Goal: Information Seeking & Learning: Learn about a topic

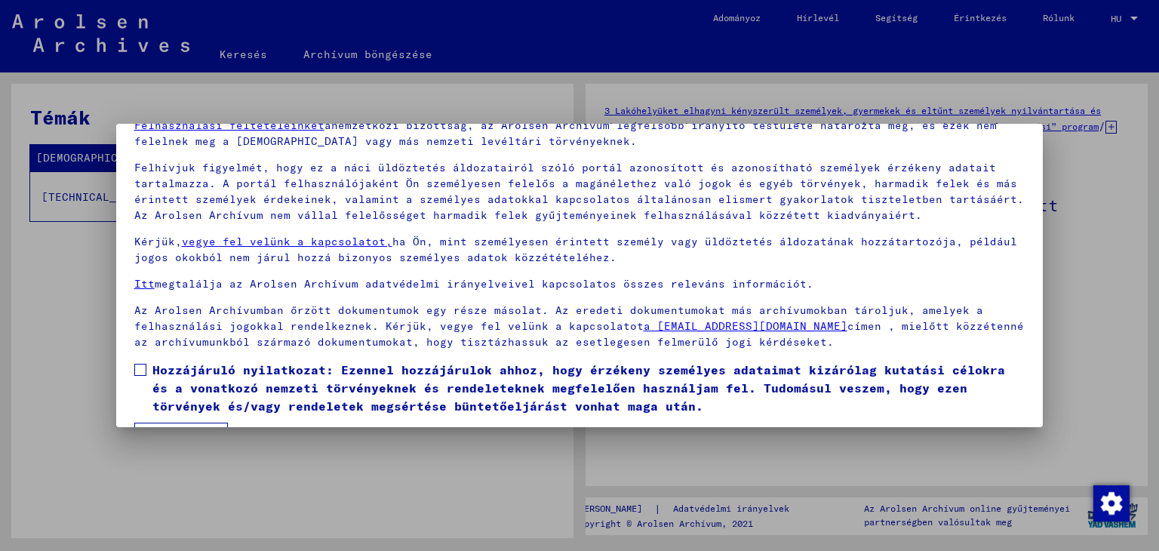
scroll to position [116, 0]
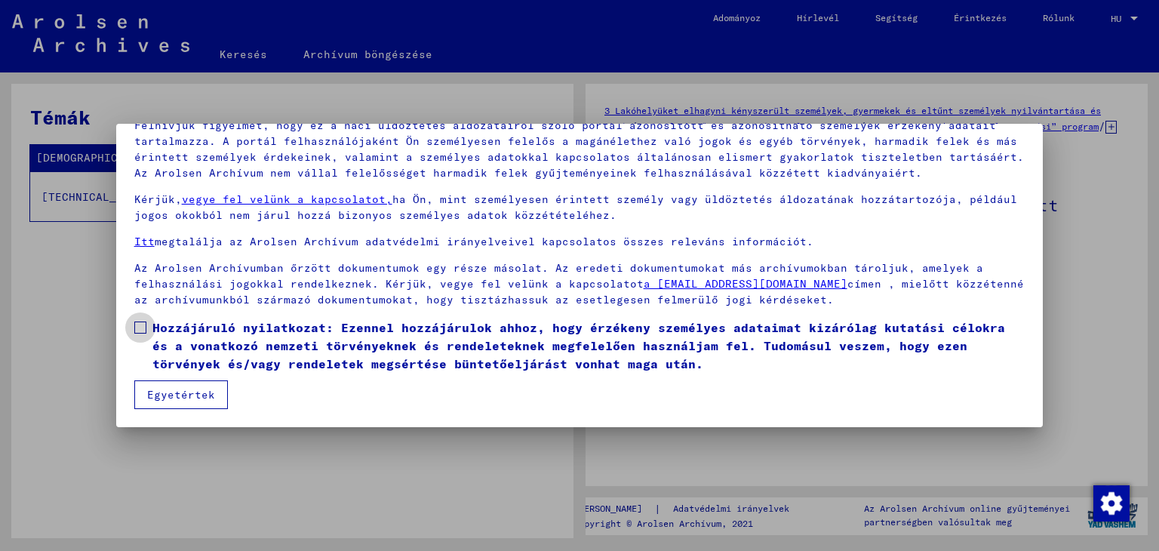
click at [137, 326] on span at bounding box center [140, 327] width 12 height 12
click at [159, 399] on font "Egyetértek" at bounding box center [181, 395] width 68 height 14
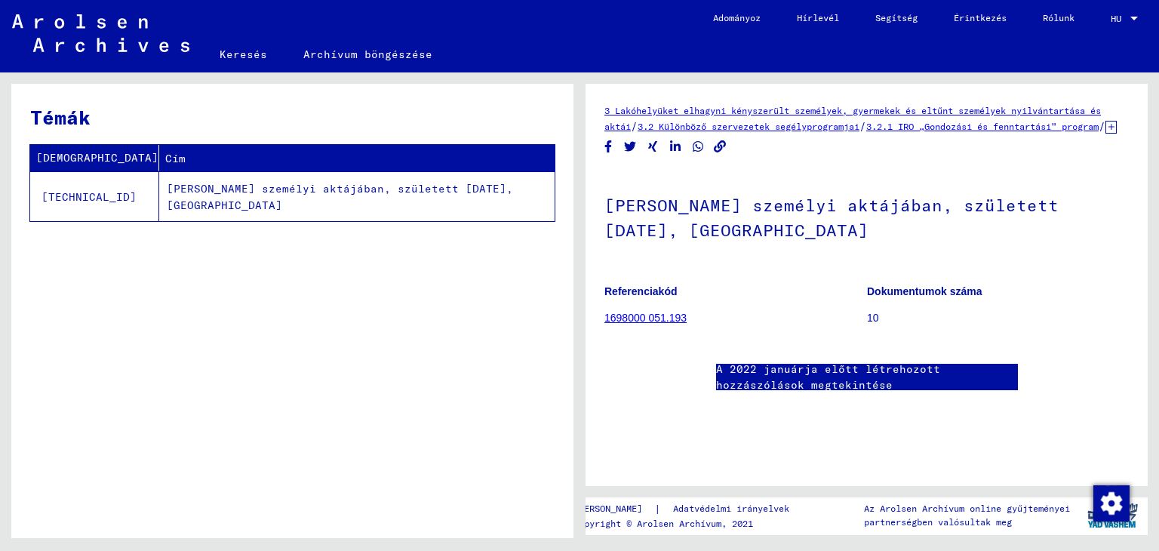
scroll to position [0, 0]
click at [999, 127] on font "3.2.1 IRO „Gondozási és fenntartási” program" at bounding box center [982, 126] width 232 height 11
click at [1105, 134] on icon at bounding box center [1110, 127] width 11 height 13
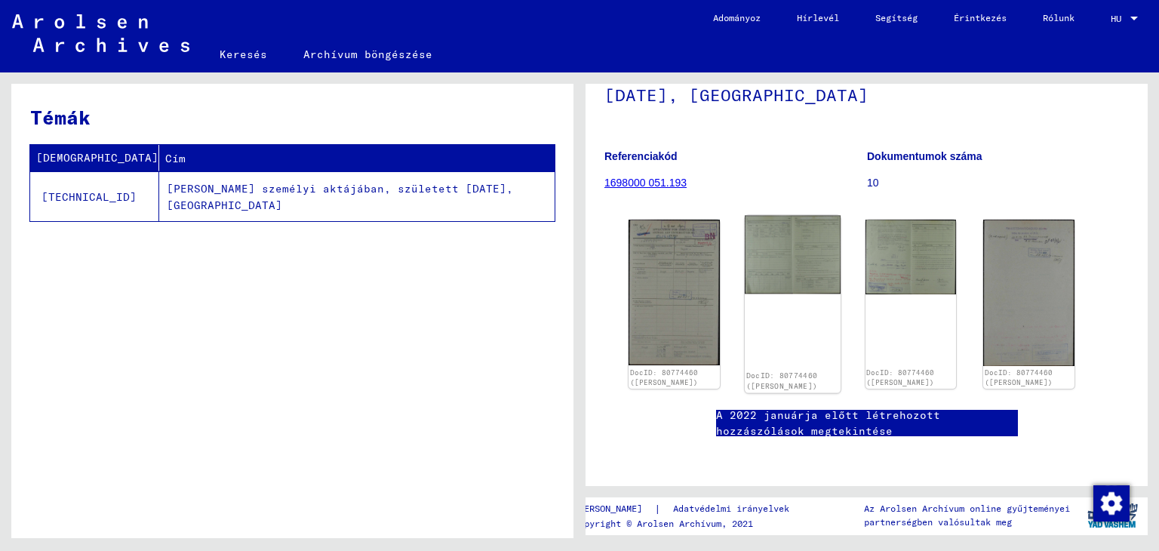
scroll to position [151, 0]
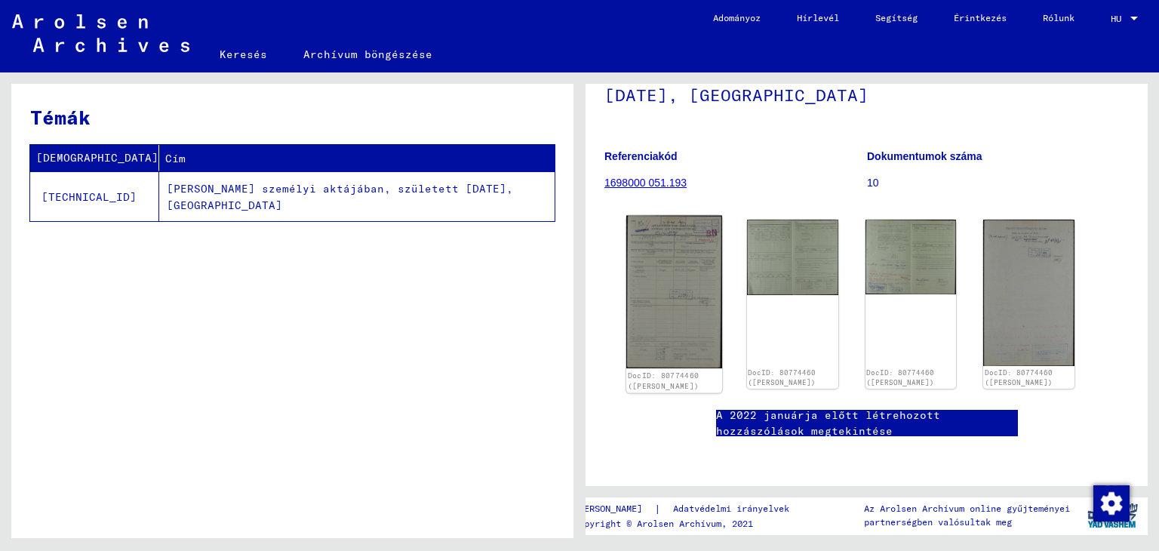
click at [662, 269] on img at bounding box center [674, 292] width 96 height 153
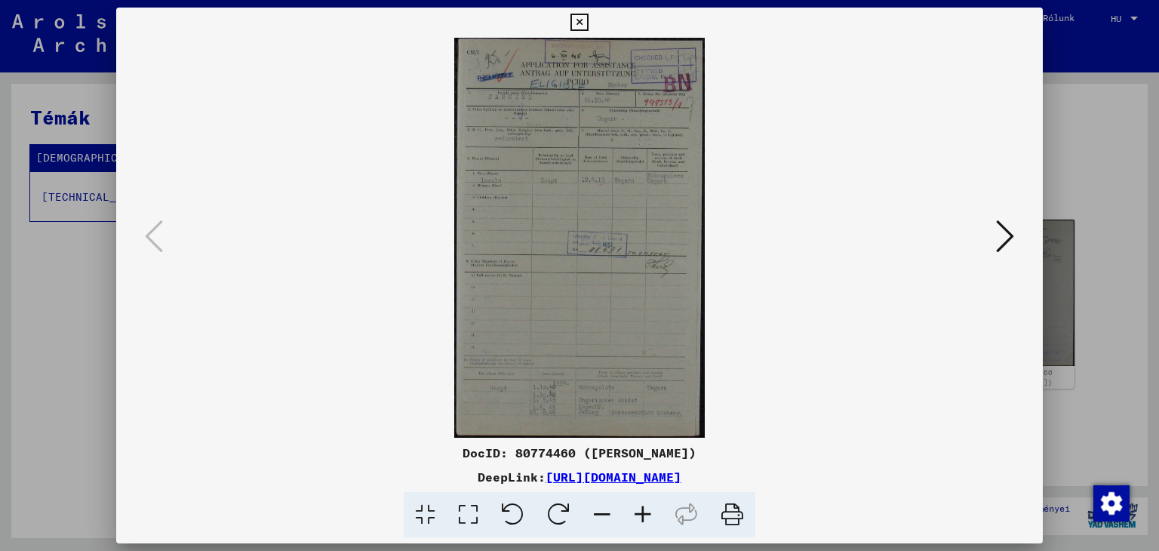
click at [999, 232] on icon at bounding box center [1005, 236] width 18 height 36
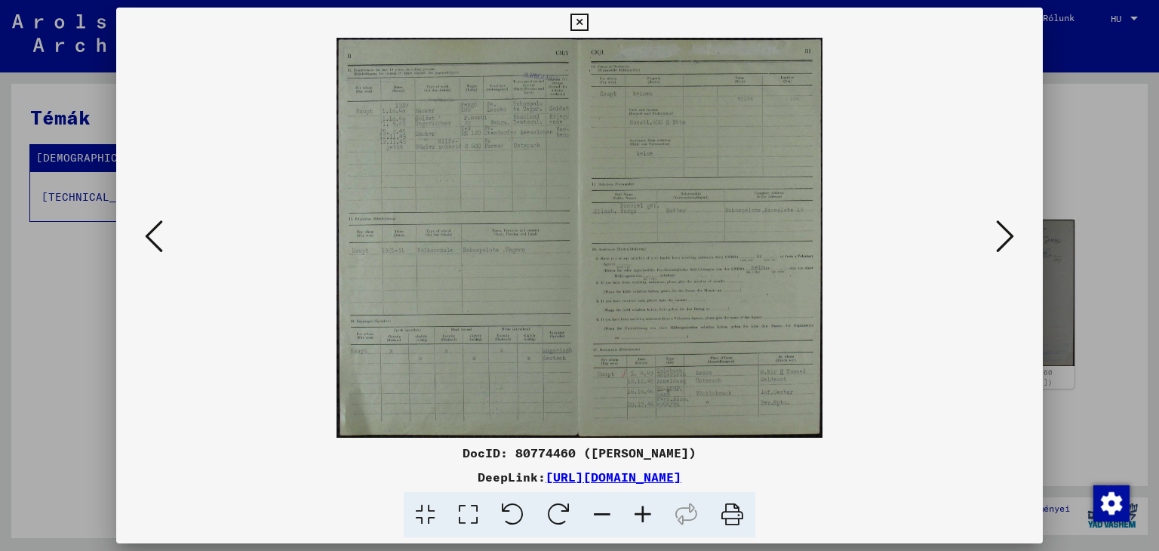
click at [1017, 229] on button at bounding box center [1004, 237] width 27 height 43
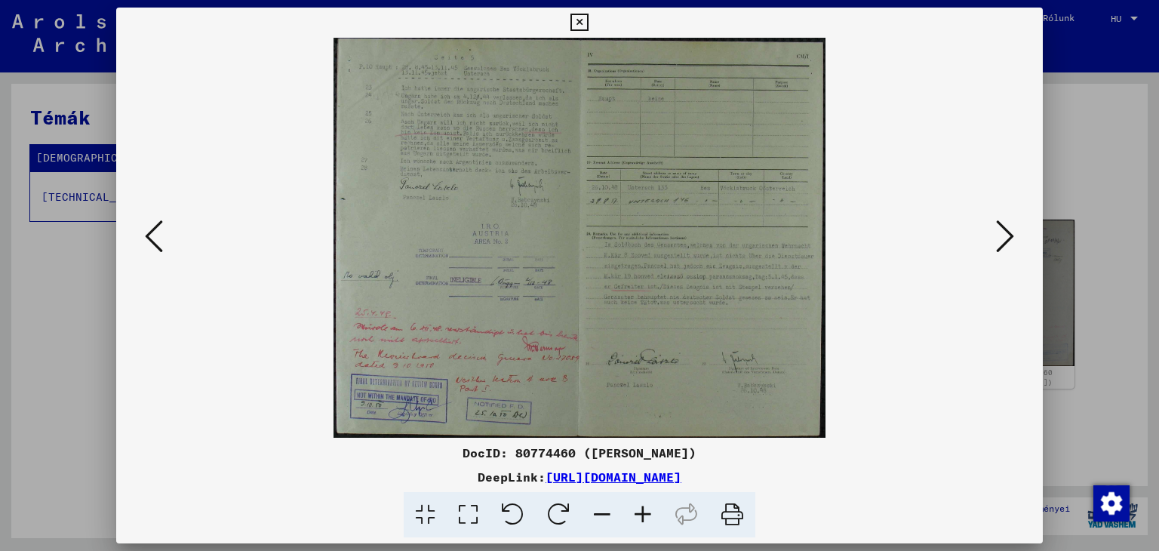
click at [978, 234] on img at bounding box center [579, 238] width 825 height 400
click at [999, 234] on icon at bounding box center [1005, 236] width 18 height 36
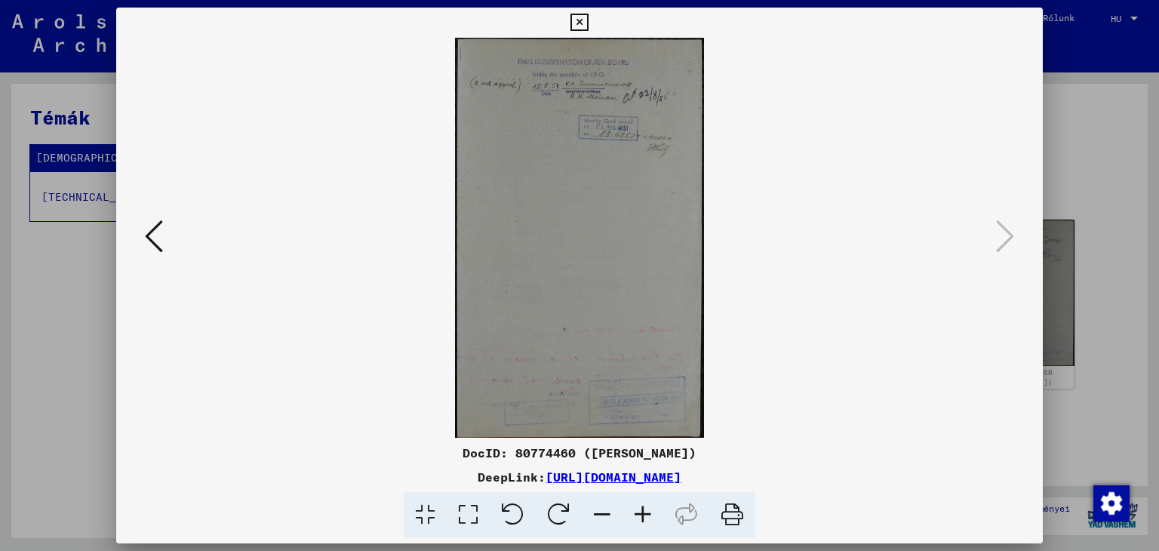
click at [572, 152] on img at bounding box center [579, 238] width 825 height 400
click at [631, 511] on icon at bounding box center [642, 515] width 41 height 46
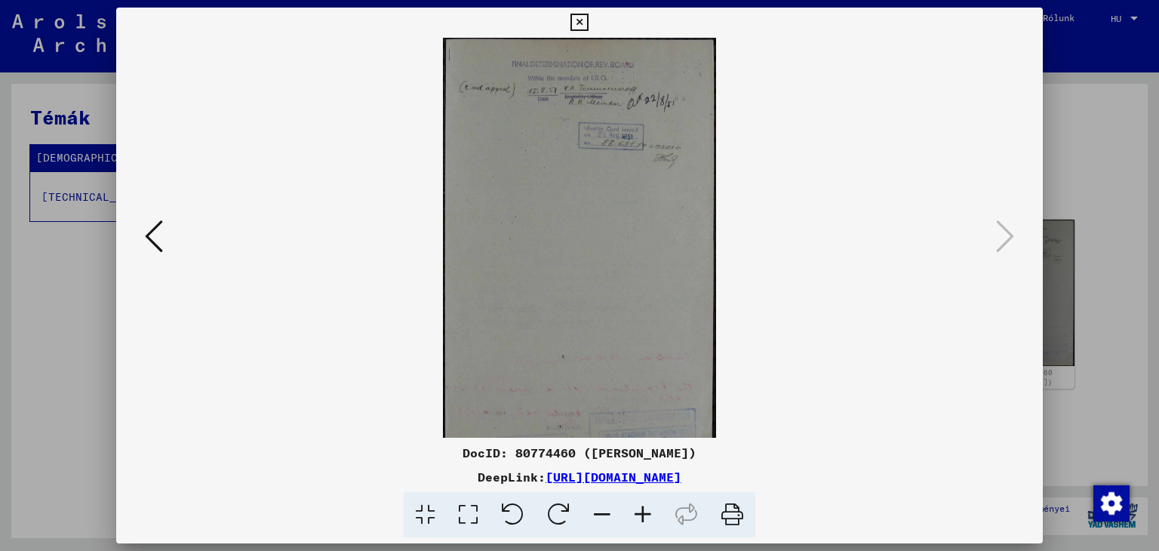
click at [631, 511] on icon at bounding box center [642, 515] width 41 height 46
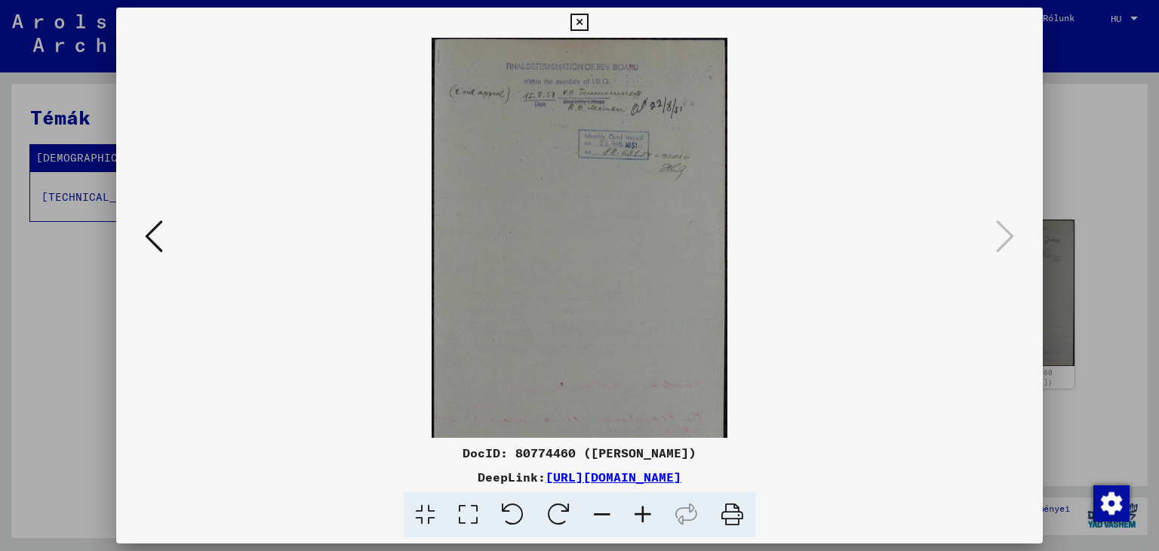
click at [632, 511] on icon at bounding box center [642, 515] width 41 height 46
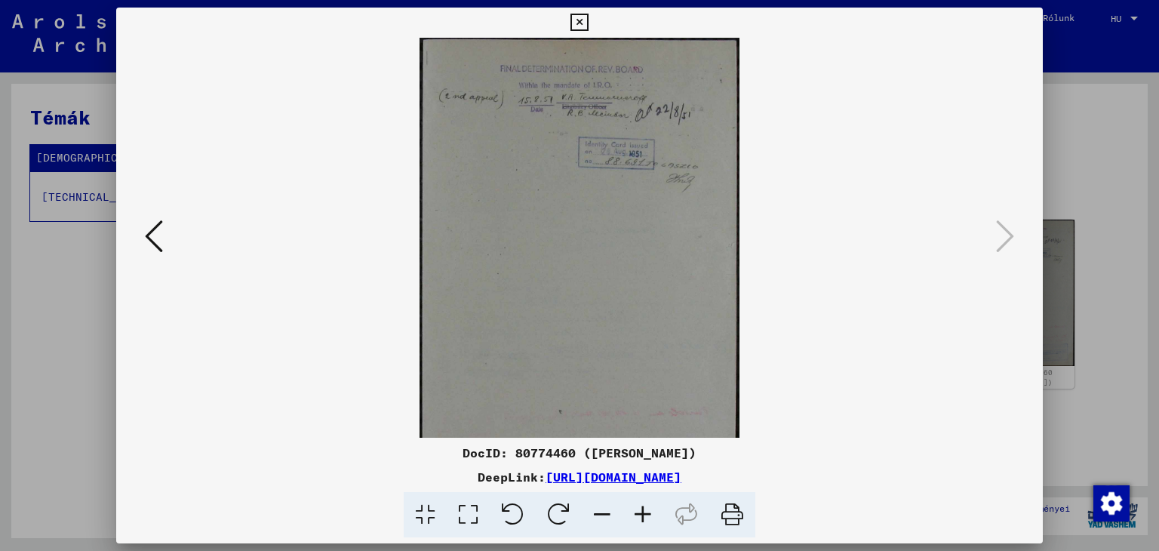
click at [634, 511] on icon at bounding box center [642, 515] width 41 height 46
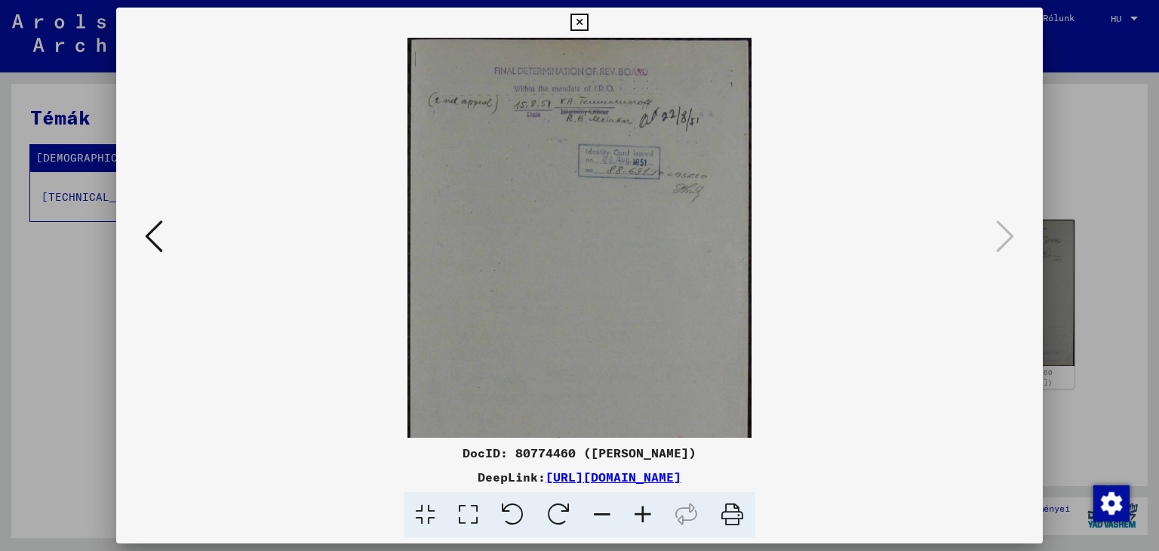
click at [634, 511] on icon at bounding box center [642, 515] width 41 height 46
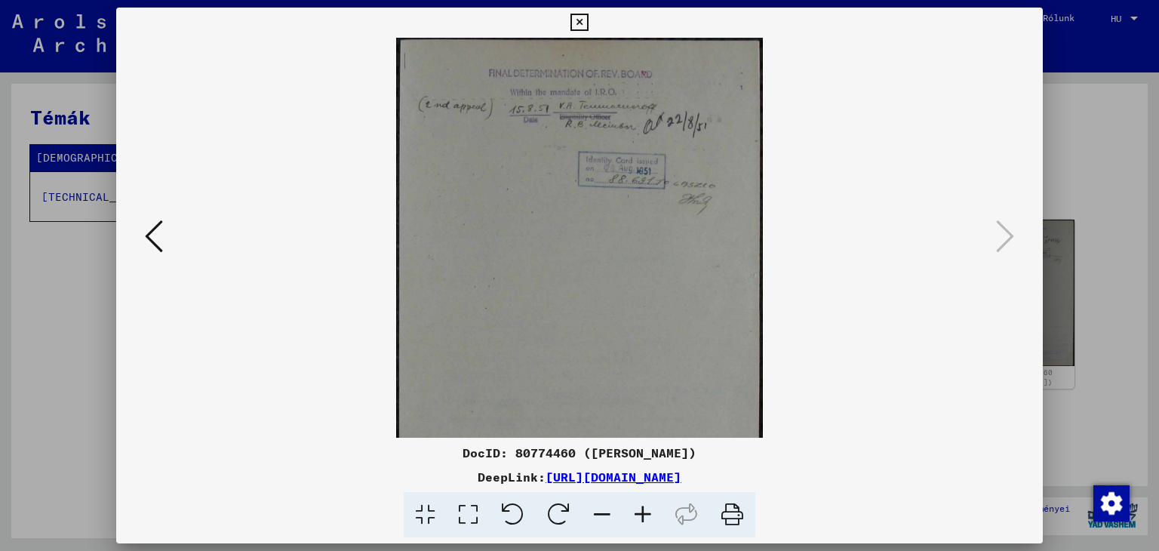
click at [638, 516] on icon at bounding box center [642, 515] width 41 height 46
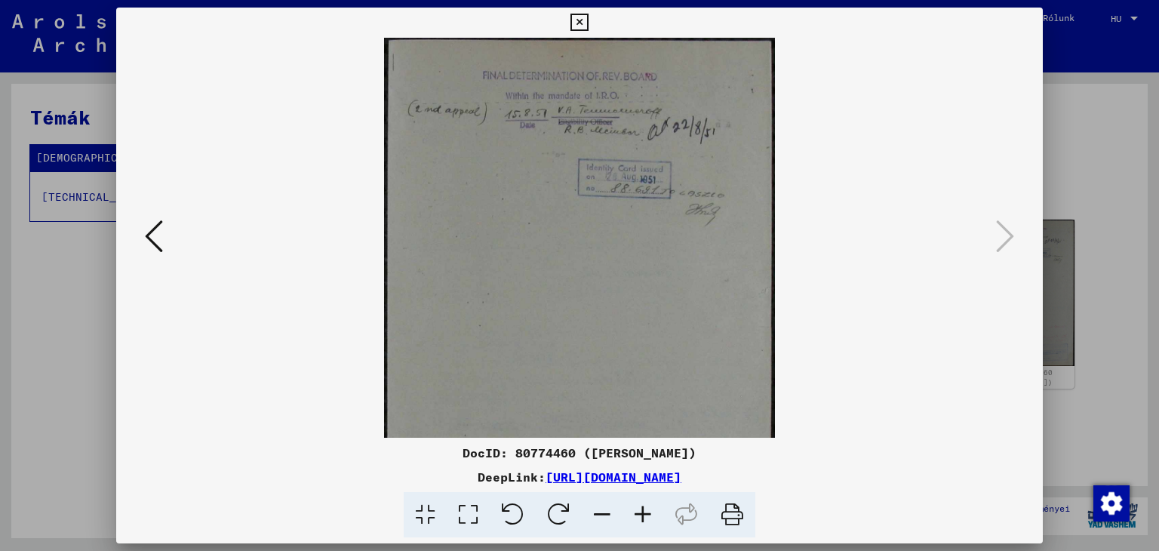
click at [638, 516] on icon at bounding box center [642, 515] width 41 height 46
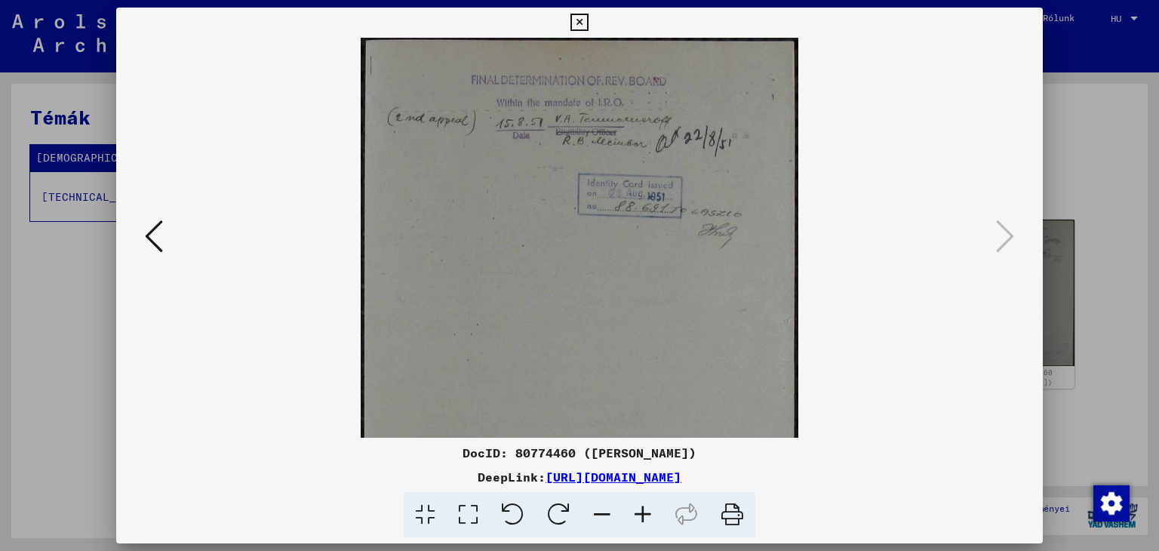
click at [638, 516] on icon at bounding box center [642, 515] width 41 height 46
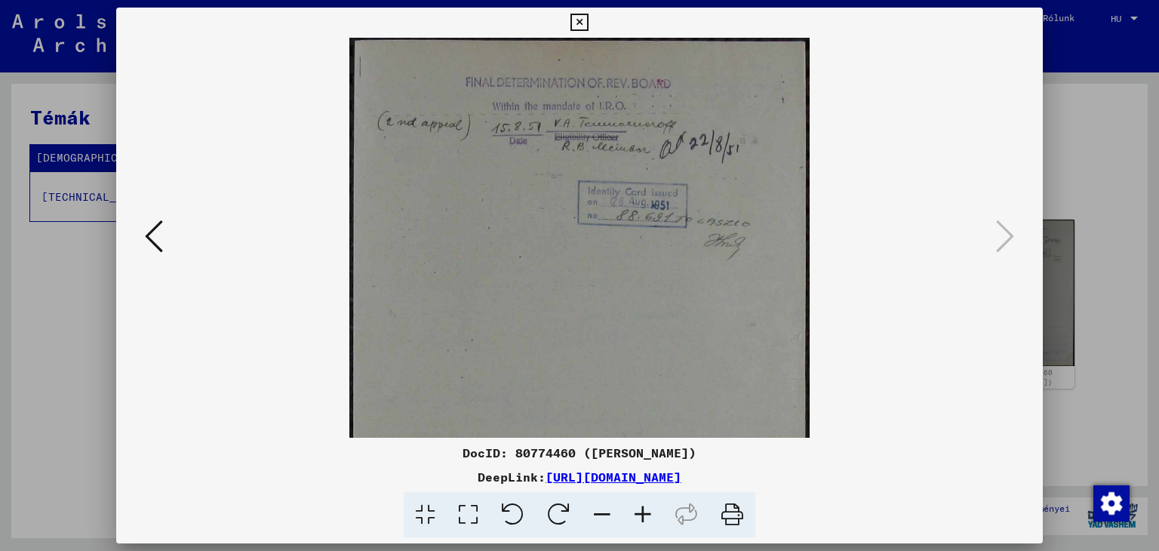
drag, startPoint x: 880, startPoint y: 107, endPoint x: 577, endPoint y: 102, distance: 302.6
click at [878, 107] on viewer-one-image at bounding box center [579, 238] width 825 height 400
click at [579, 15] on icon at bounding box center [578, 23] width 17 height 18
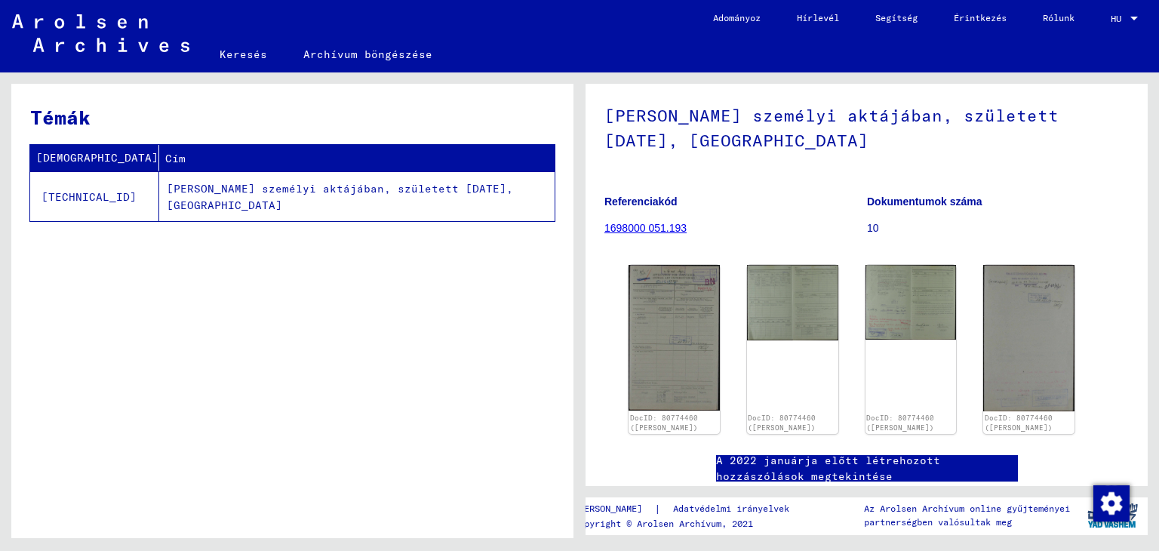
scroll to position [0, 0]
